Goal: Transaction & Acquisition: Purchase product/service

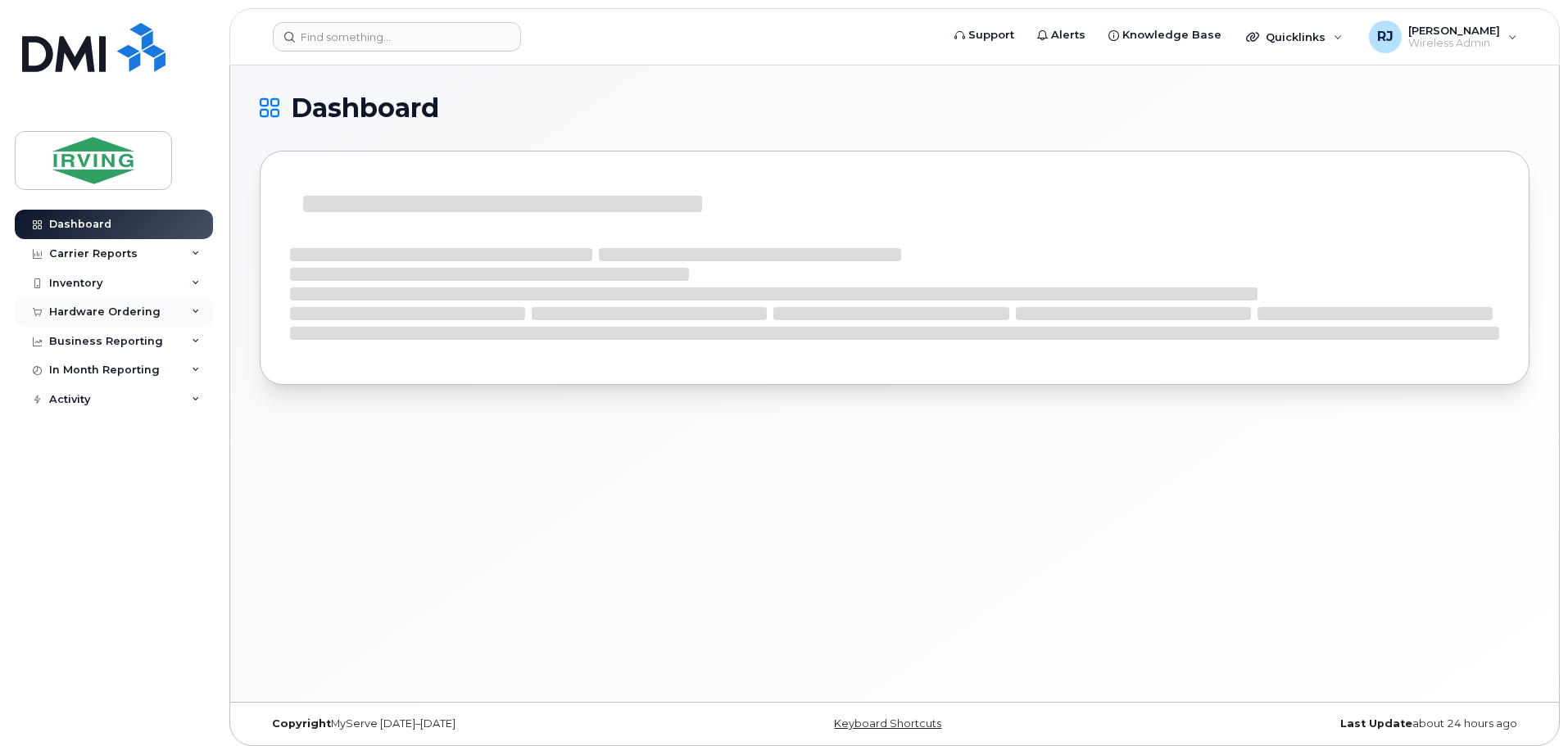
click at [166, 313] on div "Hardware Ordering" at bounding box center [114, 312] width 199 height 29
click at [140, 338] on link "Overview" at bounding box center [128, 343] width 170 height 31
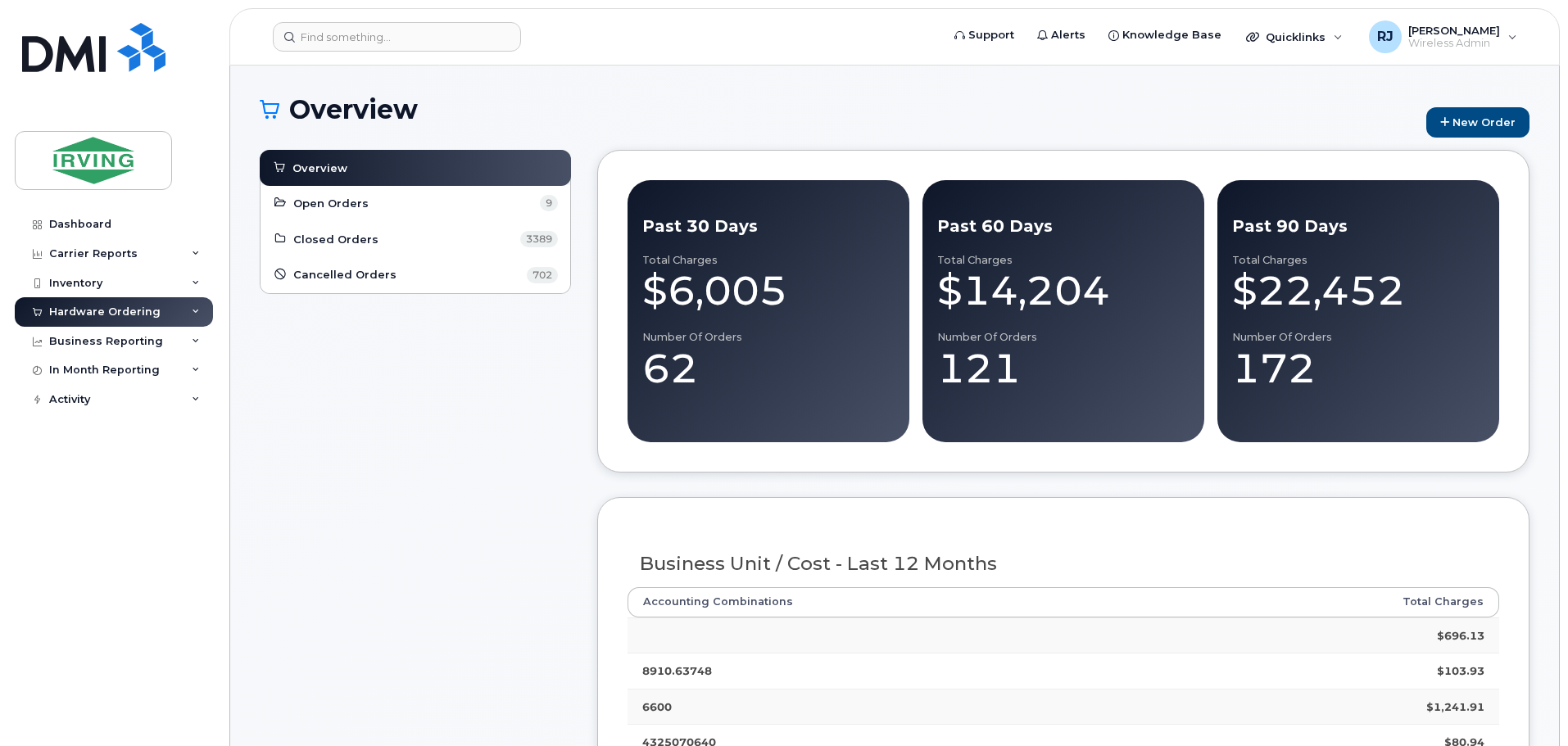
click at [135, 313] on div "Hardware Ordering" at bounding box center [104, 311] width 111 height 13
click at [1465, 117] on link "New Order" at bounding box center [1478, 122] width 103 height 30
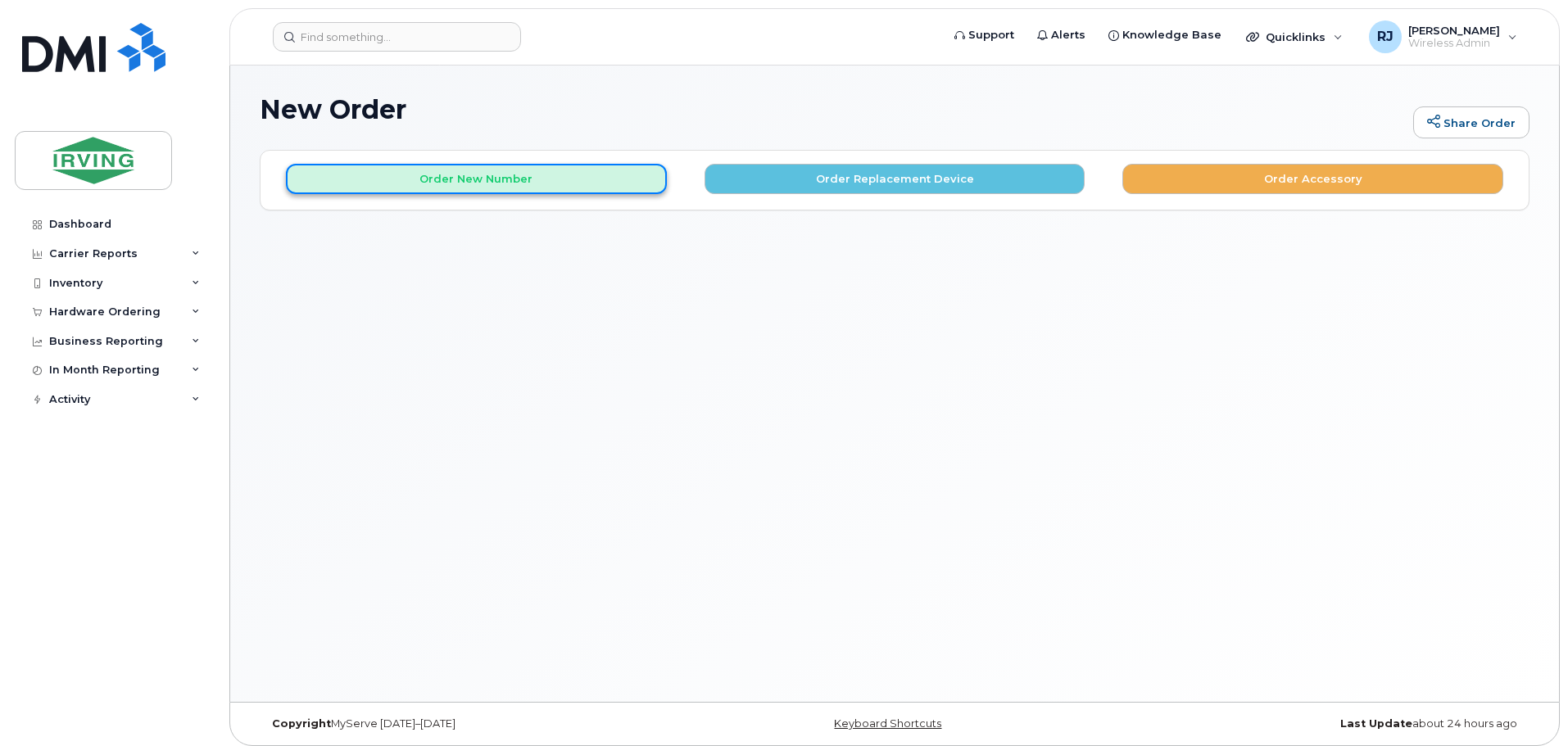
click at [555, 174] on button "Order New Number" at bounding box center [476, 178] width 381 height 30
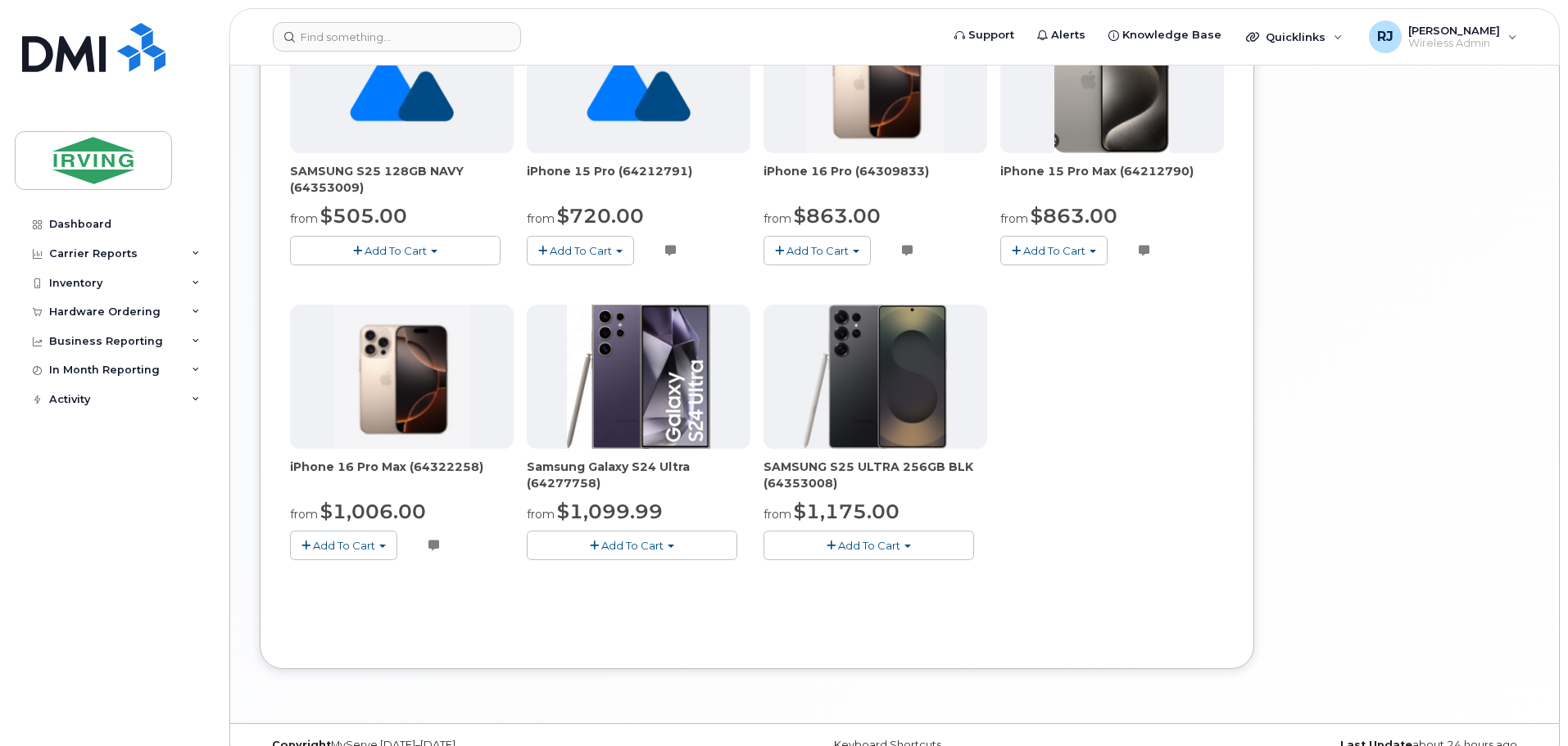
scroll to position [977, 0]
